Goal: Task Accomplishment & Management: Manage account settings

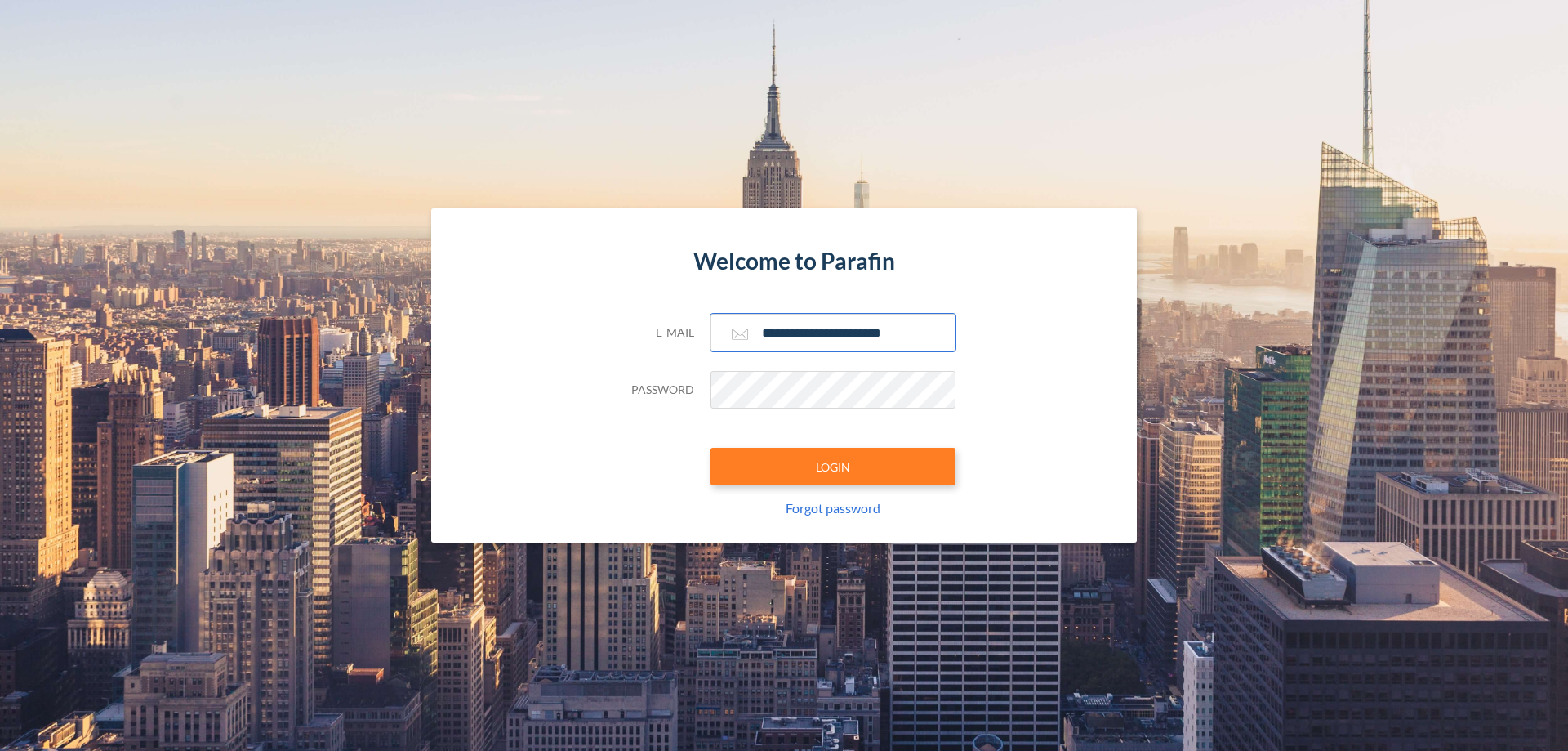
type input "**********"
click at [833, 466] on button "LOGIN" at bounding box center [833, 466] width 245 height 38
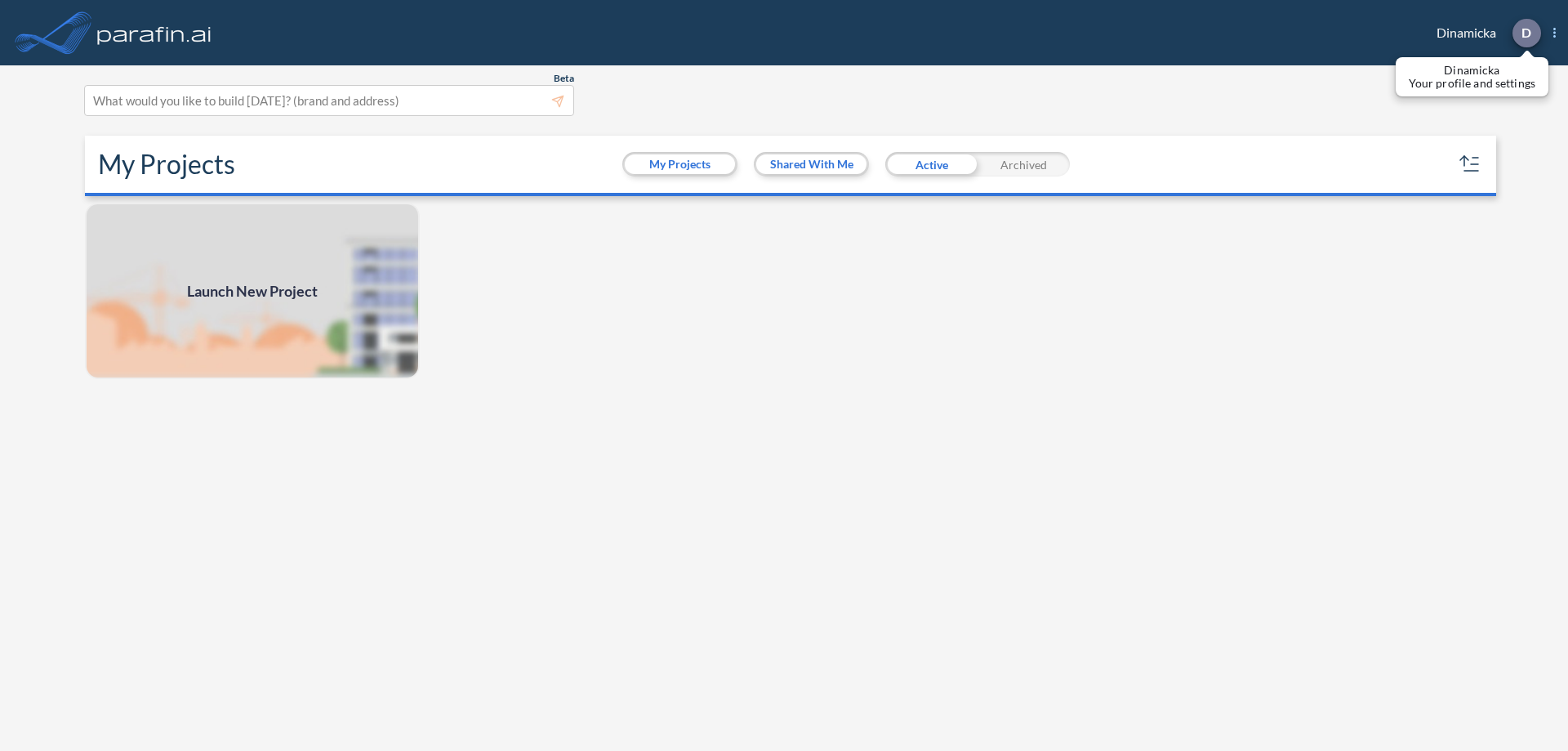
click at [1525, 33] on p "D" at bounding box center [1526, 33] width 9 height 15
